Goal: Task Accomplishment & Management: Use online tool/utility

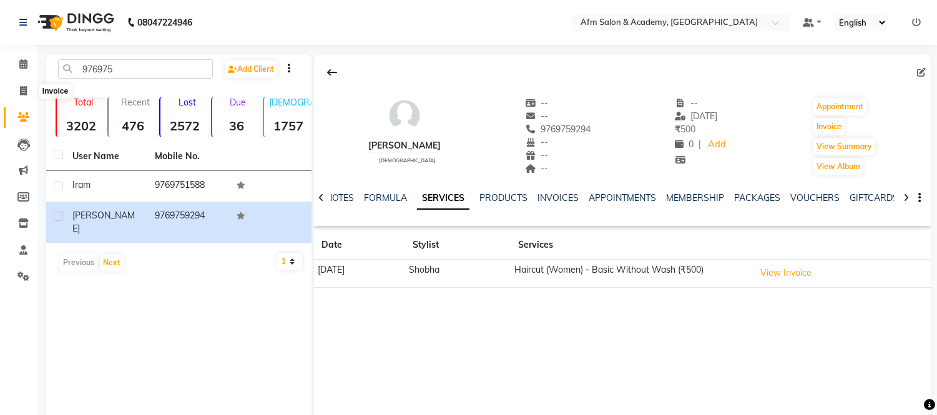
click at [17, 91] on span at bounding box center [23, 91] width 22 height 14
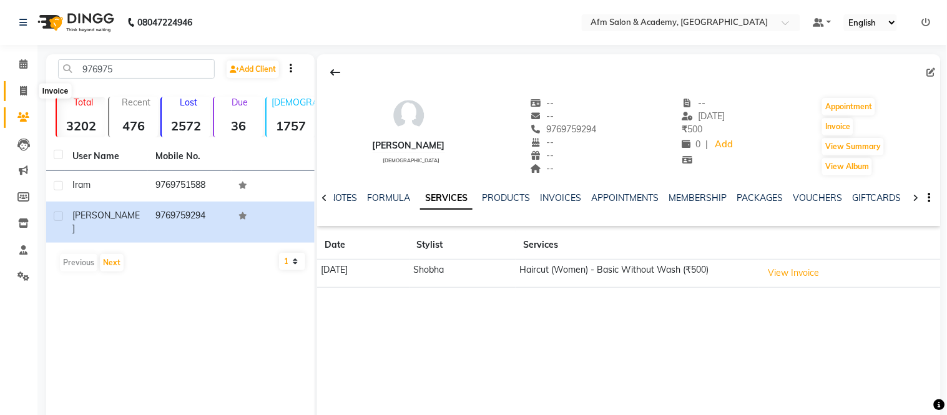
select select "service"
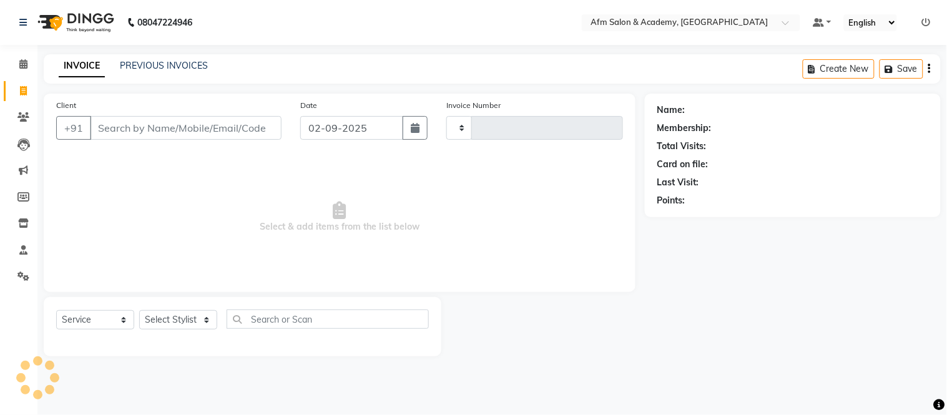
type input "1362"
select select "3437"
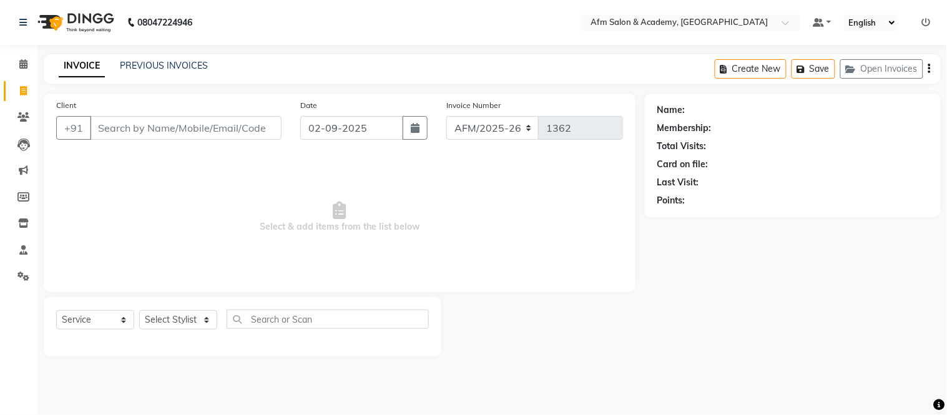
click at [140, 127] on input "Client" at bounding box center [186, 128] width 192 height 24
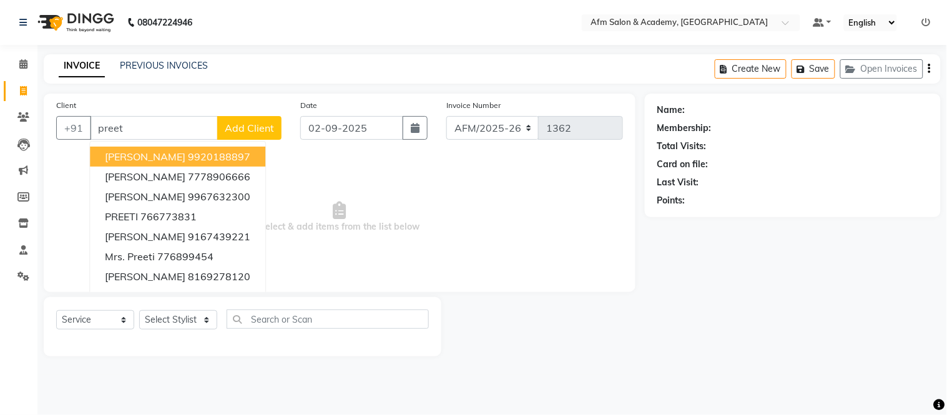
click at [151, 157] on span "[PERSON_NAME]" at bounding box center [145, 156] width 81 height 12
type input "9920188897"
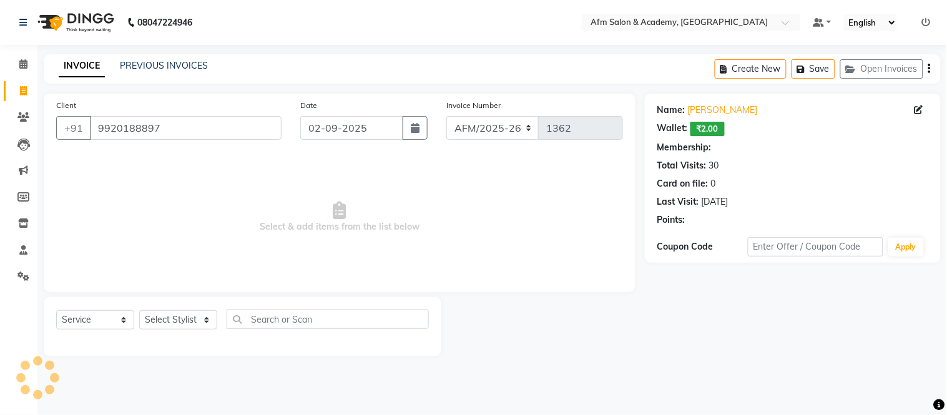
select select "2: Object"
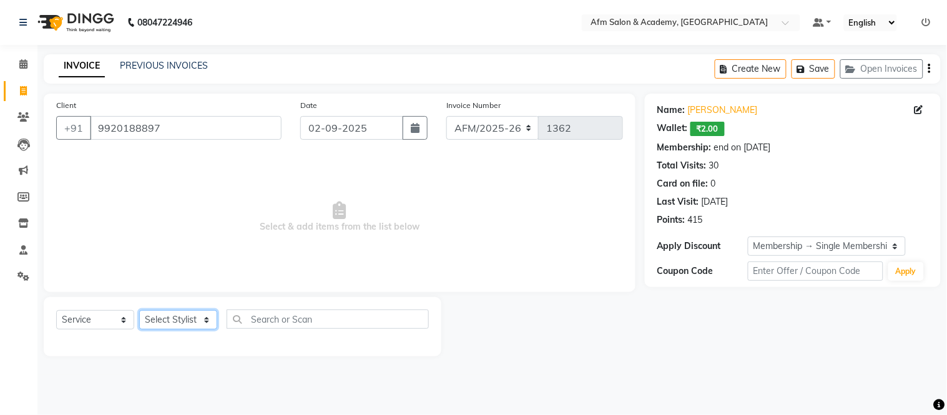
click at [202, 321] on select "Select Stylist AFM [PERSON_NAME] [PERSON_NAME] [PERSON_NAME] Front Desk [PERSON…" at bounding box center [178, 319] width 78 height 19
select select "77676"
click at [139, 311] on select "Select Stylist AFM [PERSON_NAME] [PERSON_NAME] [PERSON_NAME] Front Desk [PERSON…" at bounding box center [178, 319] width 78 height 19
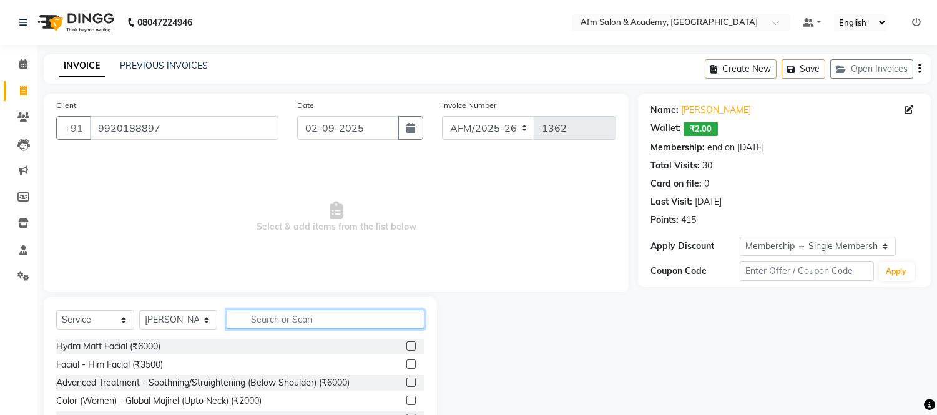
click at [282, 318] on input "text" at bounding box center [326, 319] width 198 height 19
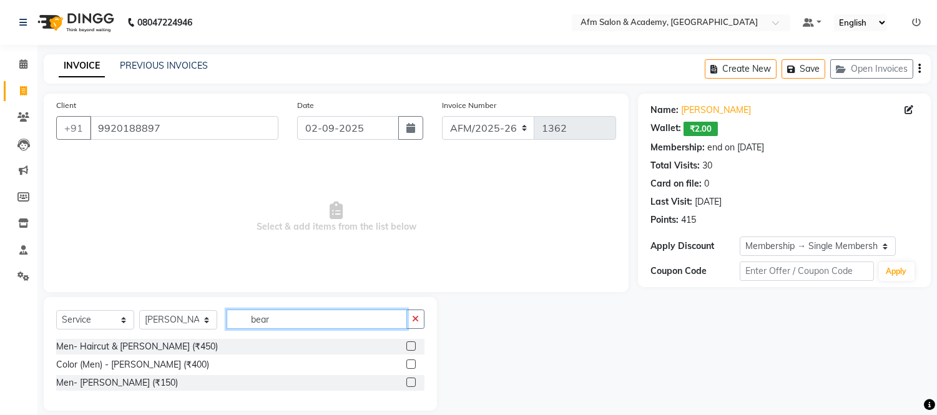
type input "bear"
click at [413, 384] on label at bounding box center [410, 382] width 9 height 9
click at [413, 384] on input "checkbox" at bounding box center [410, 383] width 8 height 8
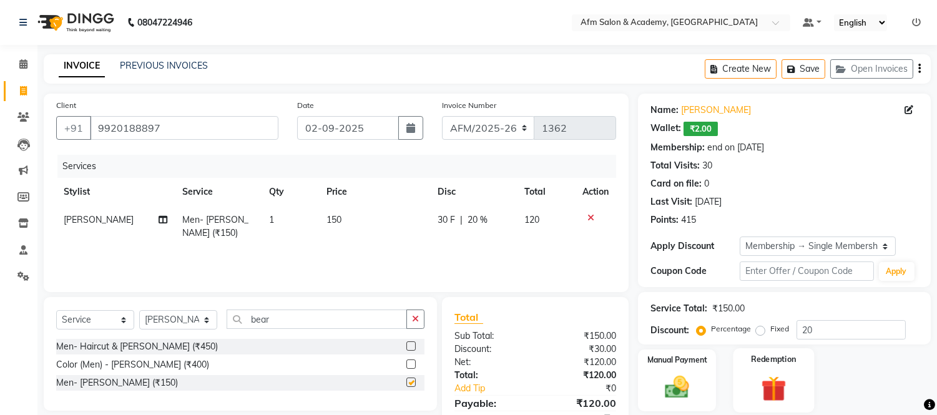
checkbox input "false"
click at [479, 220] on span "20 %" at bounding box center [477, 219] width 20 height 13
select select "77676"
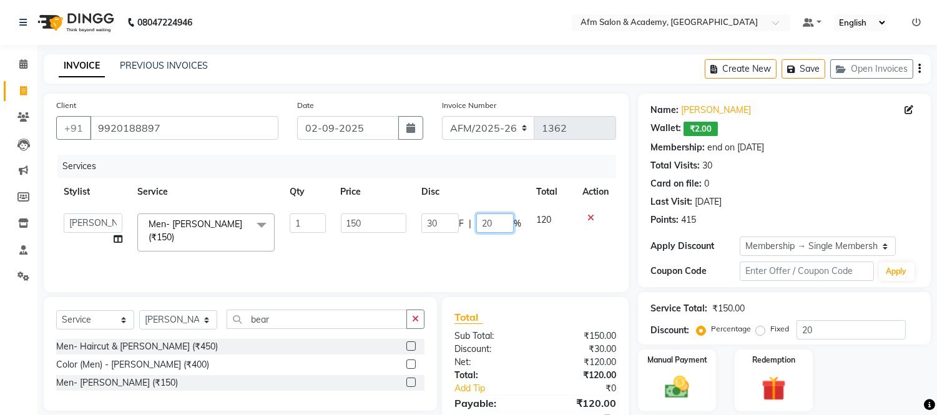
click at [496, 221] on input "20" at bounding box center [494, 222] width 37 height 19
type input "2"
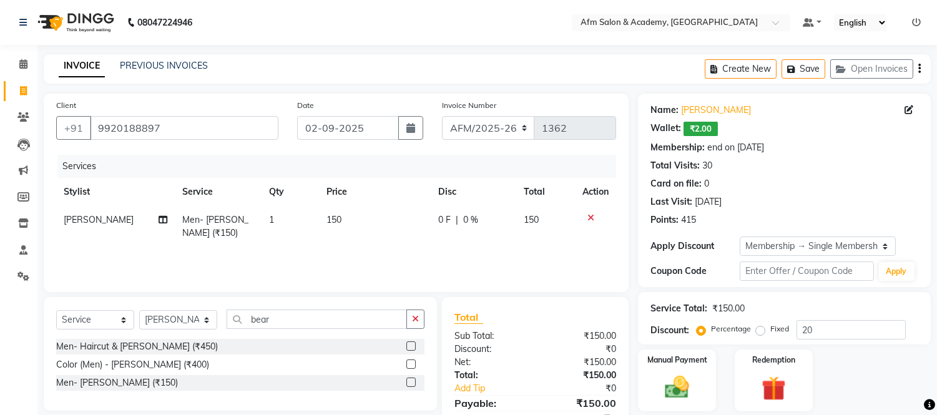
click at [880, 385] on div "Manual Payment Redemption" at bounding box center [783, 380] width 311 height 62
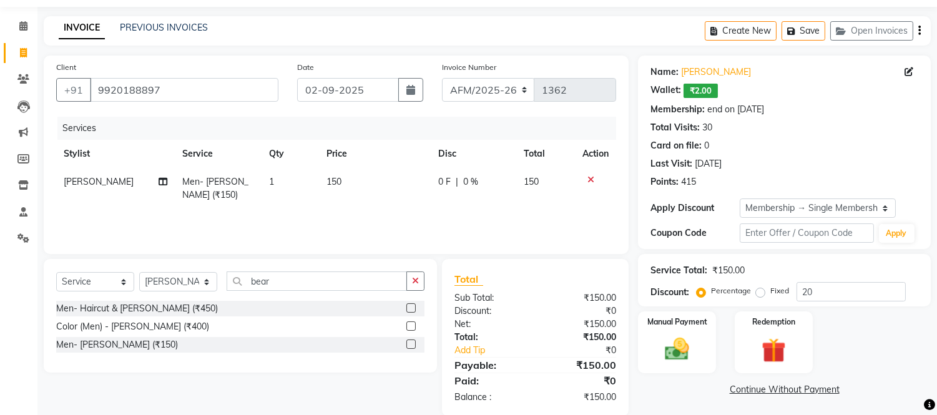
scroll to position [58, 0]
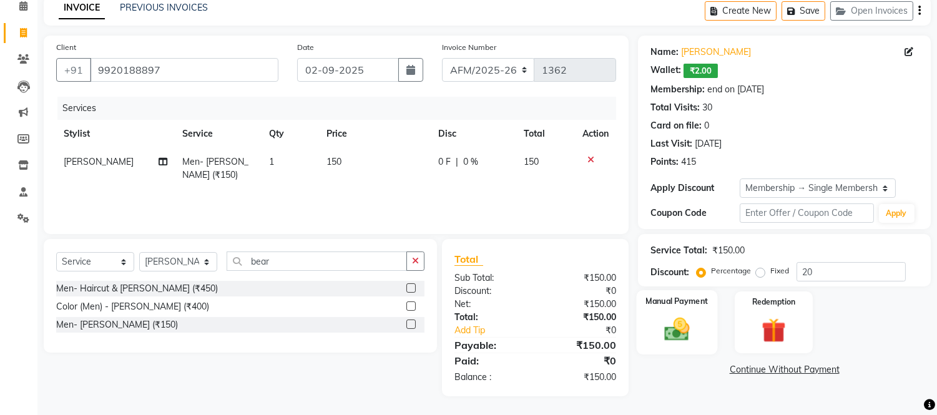
click at [670, 331] on img at bounding box center [677, 329] width 41 height 29
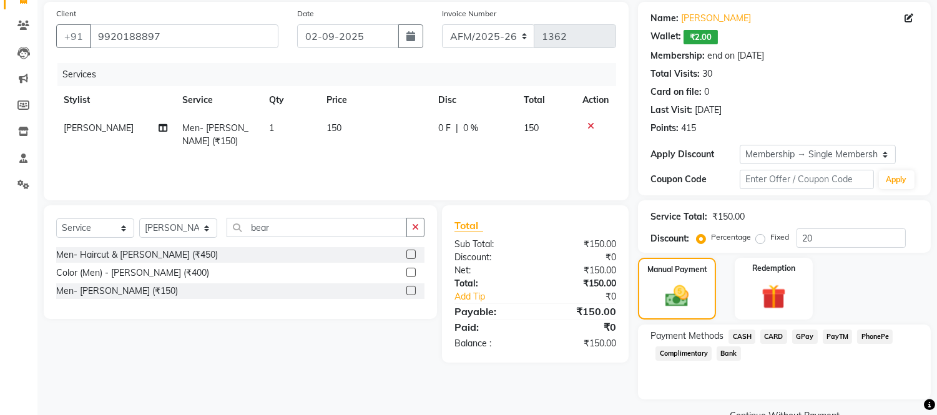
scroll to position [119, 0]
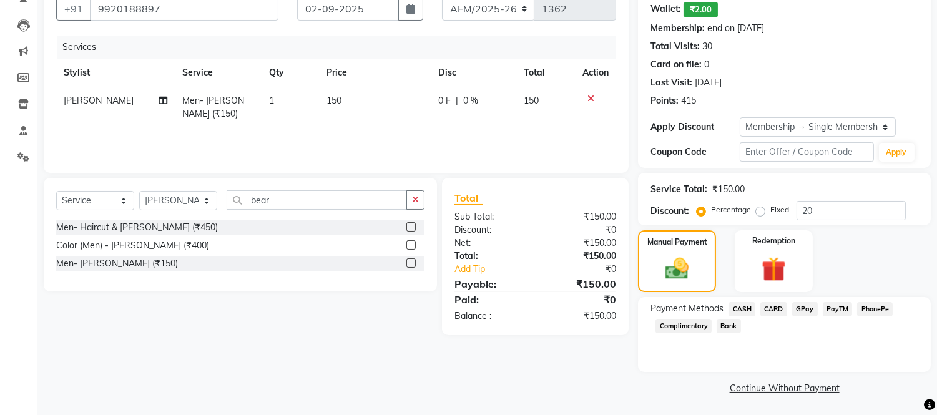
click at [737, 307] on span "CASH" at bounding box center [741, 309] width 27 height 14
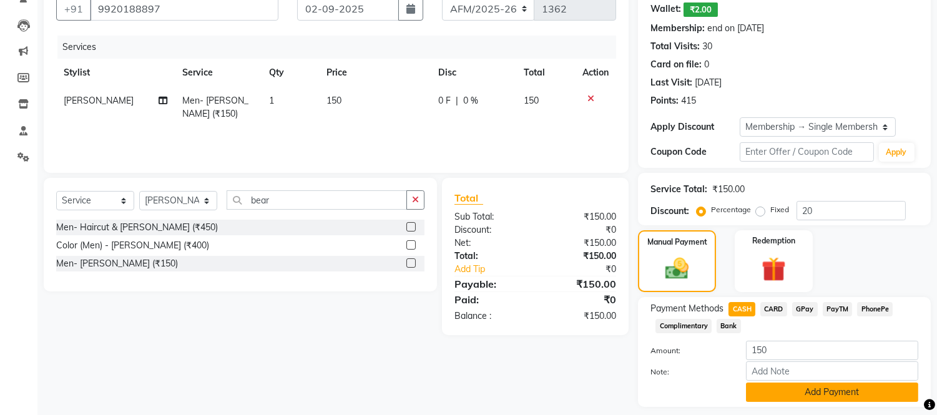
click at [865, 394] on button "Add Payment" at bounding box center [832, 392] width 172 height 19
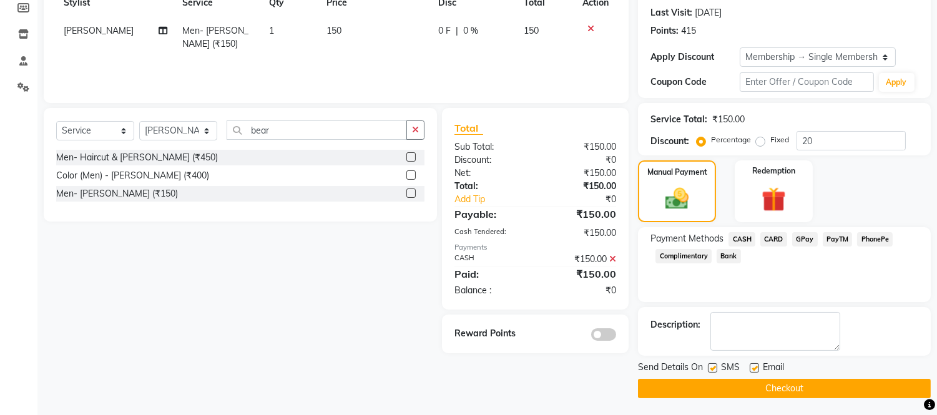
scroll to position [190, 0]
click at [832, 389] on button "Checkout" at bounding box center [784, 387] width 293 height 19
